Goal: Task Accomplishment & Management: Use online tool/utility

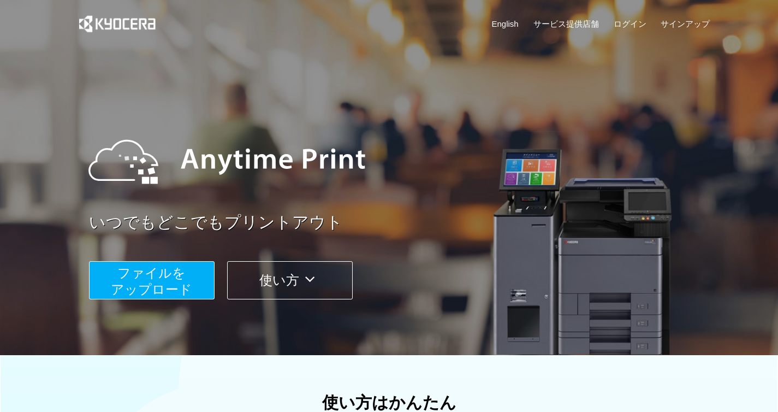
click at [157, 276] on span "ファイルを ​​アップロード" at bounding box center [151, 280] width 81 height 31
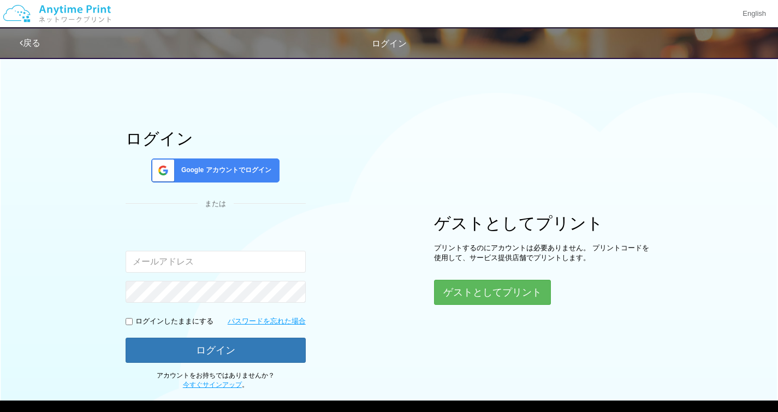
click at [461, 278] on div "ゲストとしてプリント プリントするのにアカウントは必要ありません。 プリントコードを使用して、サービス提供店舗でプリントします。 ゲストとしてプリント" at bounding box center [543, 259] width 218 height 91
click at [460, 290] on button "ゲストとしてプリント" at bounding box center [492, 292] width 116 height 24
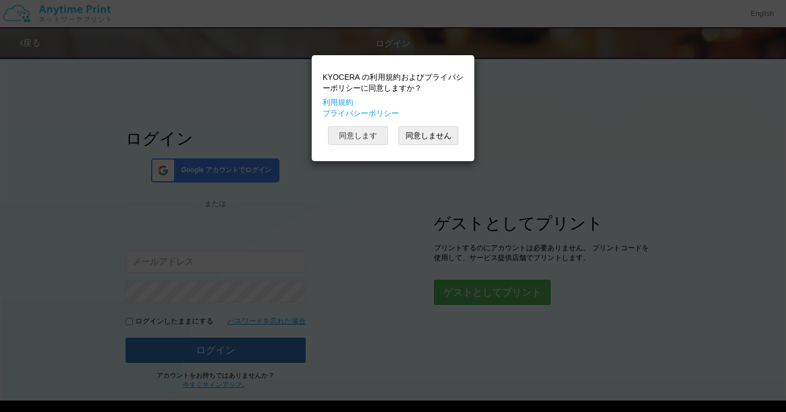
click at [362, 140] on button "同意します" at bounding box center [358, 135] width 60 height 19
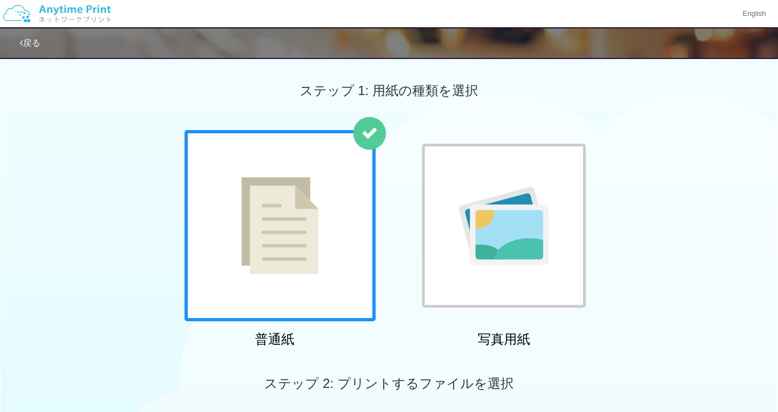
click at [311, 284] on div at bounding box center [280, 225] width 191 height 191
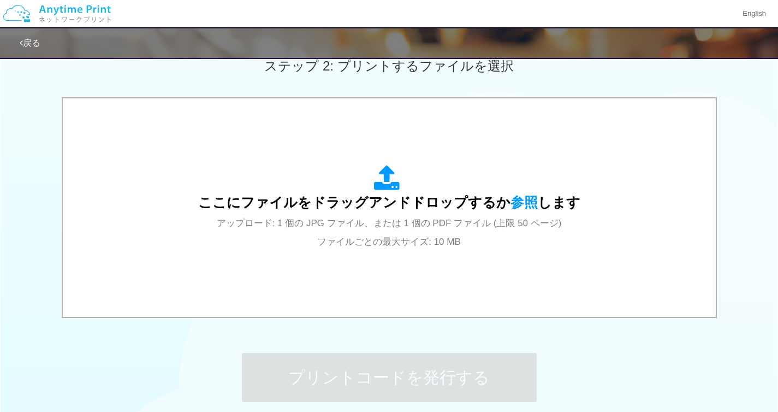
scroll to position [326, 0]
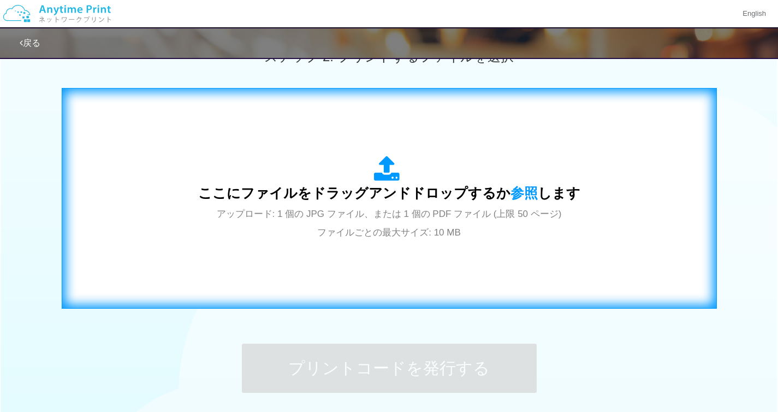
click at [478, 191] on span "ここにファイルをドラッグアンドドロップするか 参照 します" at bounding box center [389, 192] width 382 height 15
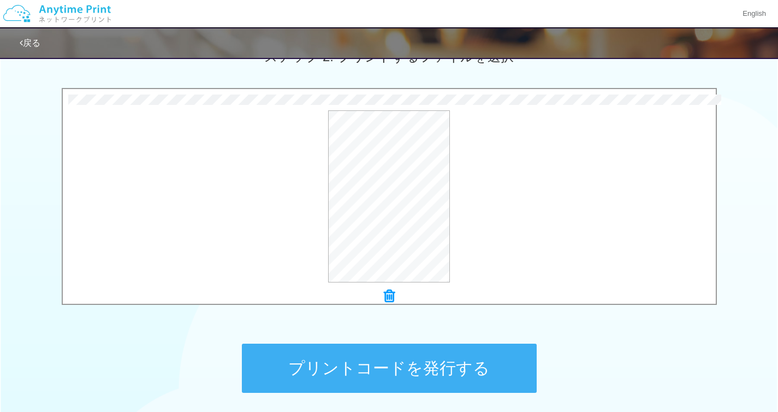
click at [410, 355] on button "プリントコードを発行する" at bounding box center [389, 367] width 295 height 49
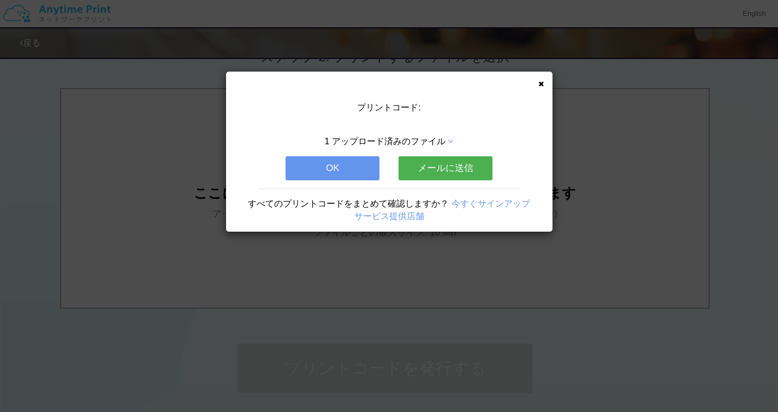
scroll to position [0, 0]
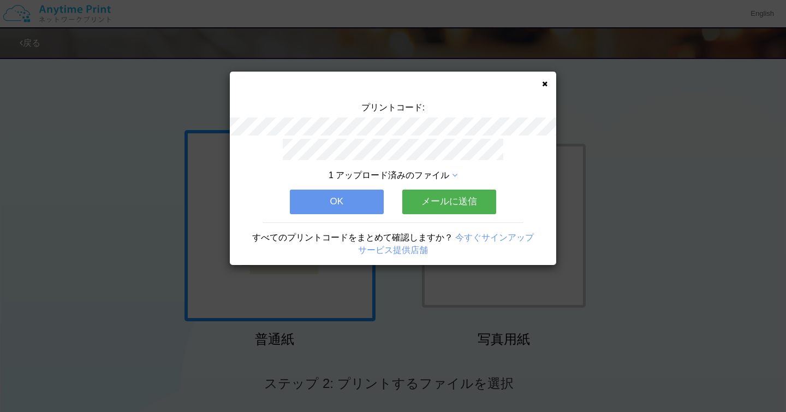
click at [443, 204] on button "メールに送信" at bounding box center [449, 201] width 94 height 24
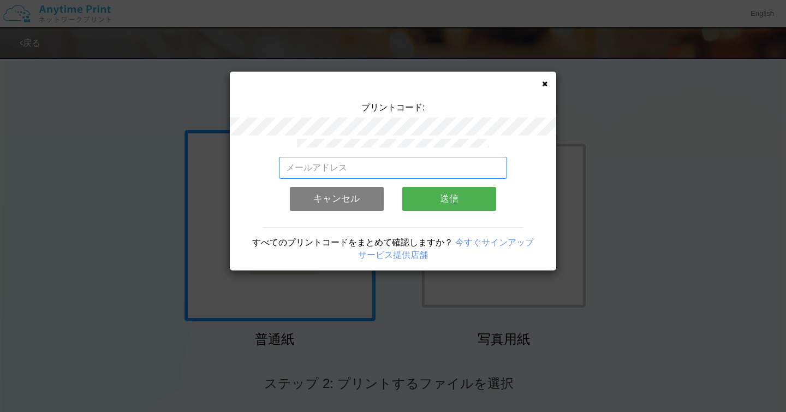
click at [412, 164] on input "email" at bounding box center [393, 168] width 229 height 22
type input "[EMAIL_ADDRESS][DOMAIN_NAME]"
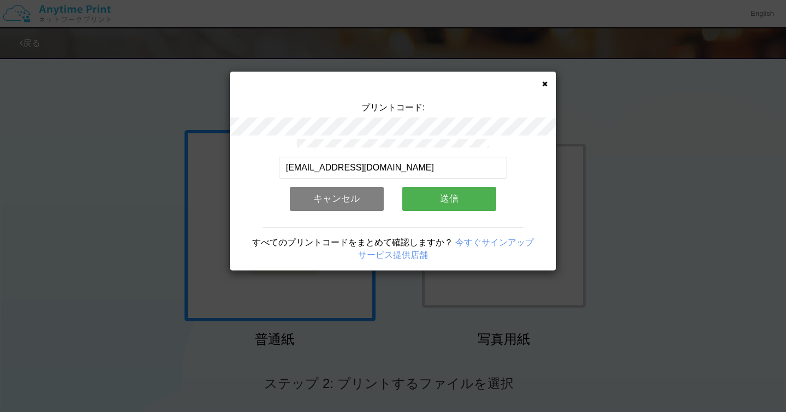
click at [445, 201] on button "送信" at bounding box center [449, 199] width 94 height 24
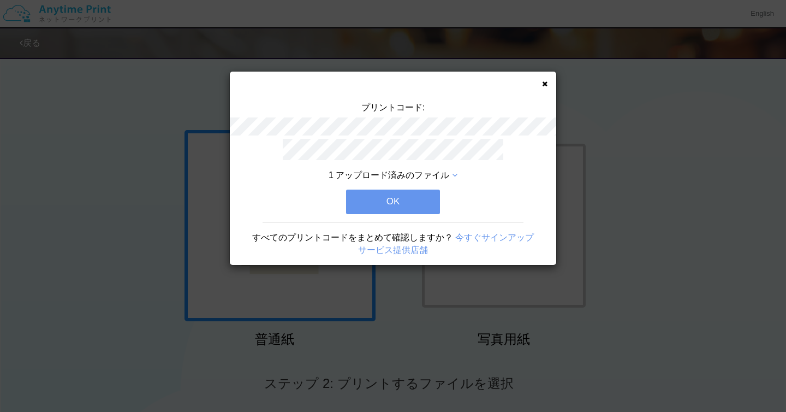
click at [407, 195] on button "OK" at bounding box center [393, 201] width 94 height 24
